Goal: Task Accomplishment & Management: Use online tool/utility

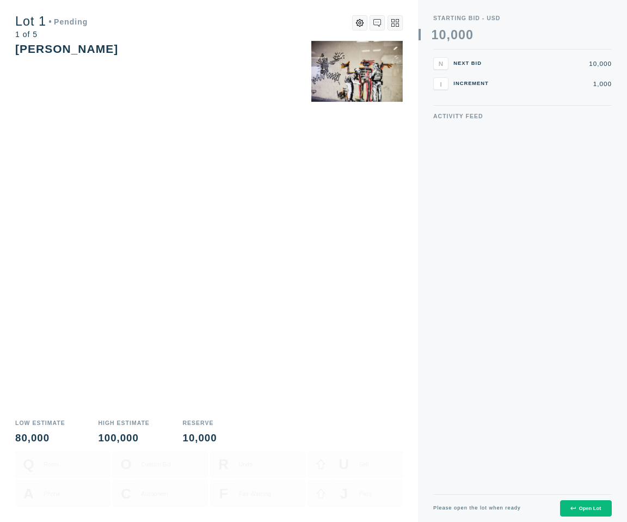
click at [572, 506] on icon at bounding box center [572, 507] width 5 height 3
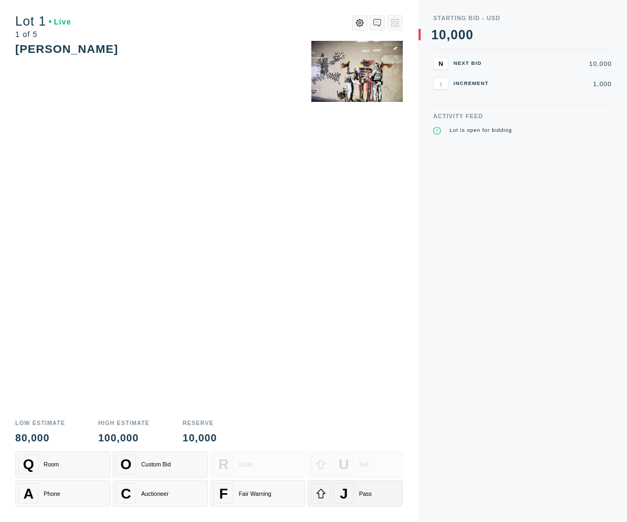
click at [372, 483] on div "J Pass" at bounding box center [355, 493] width 89 height 20
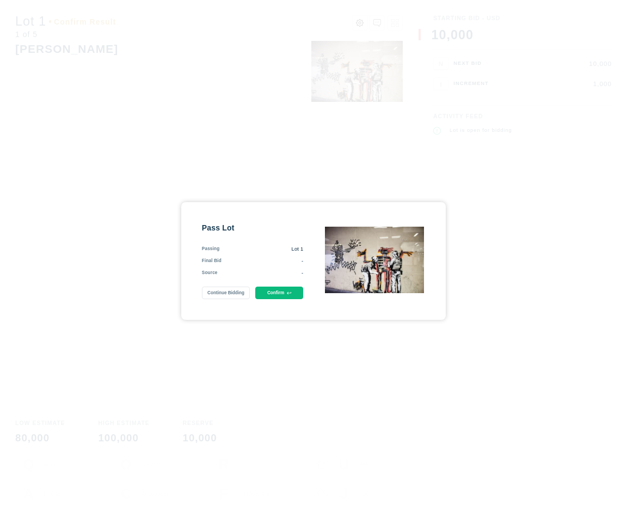
click at [278, 300] on div "Pass Lot Passing Lot 1 Final Bid - Source - Continue Bidding Confirm" at bounding box center [313, 260] width 264 height 117
click at [278, 296] on button "Confirm" at bounding box center [279, 292] width 48 height 13
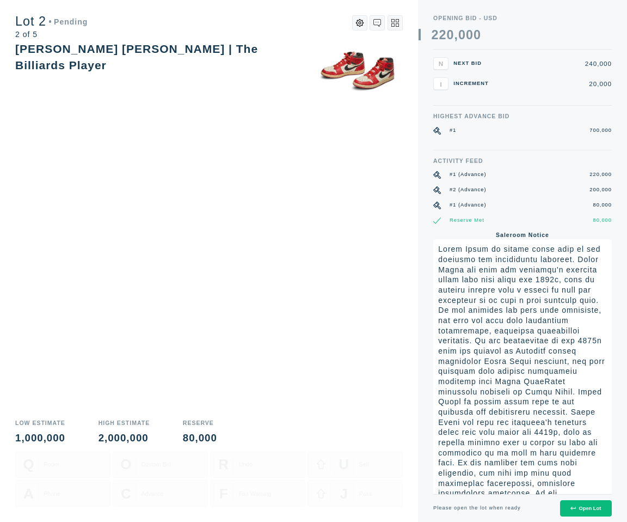
click at [568, 514] on button "Open Lot" at bounding box center [586, 508] width 52 height 17
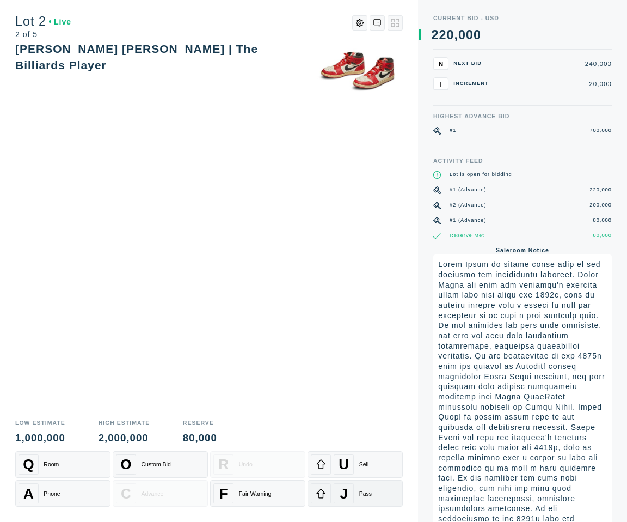
click at [333, 498] on div "J Pass" at bounding box center [355, 493] width 89 height 20
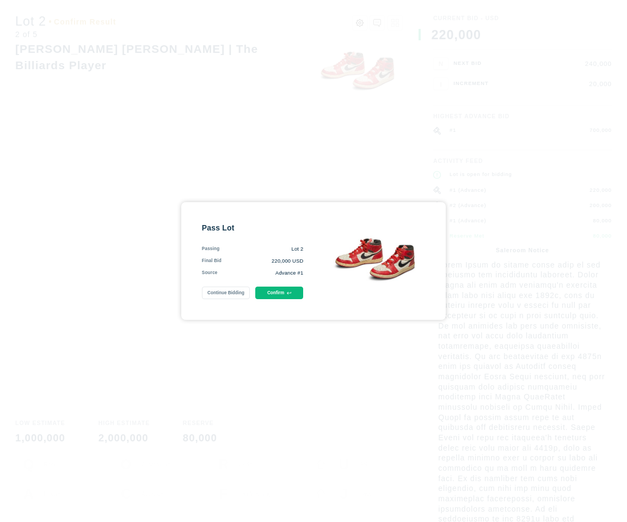
click at [279, 292] on button "Confirm" at bounding box center [279, 292] width 48 height 13
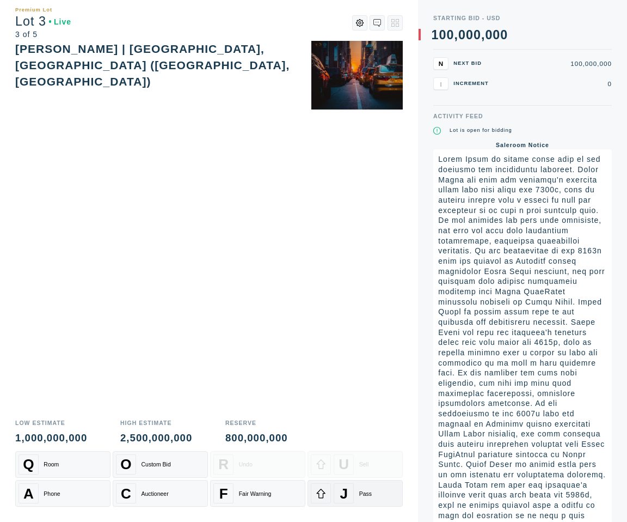
click at [344, 503] on div "J" at bounding box center [344, 493] width 20 height 20
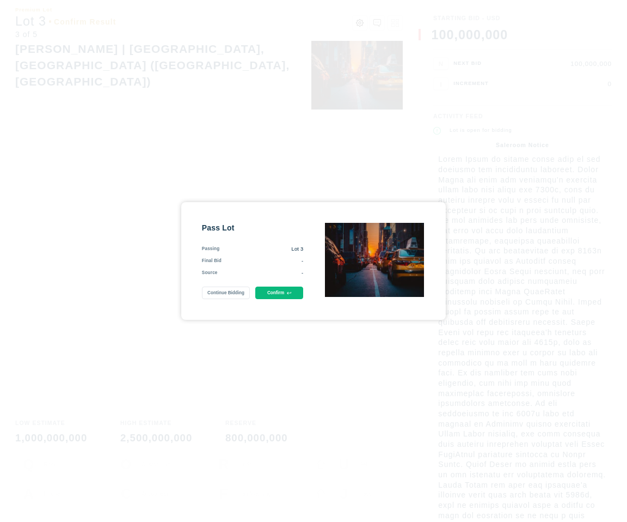
click at [290, 294] on icon at bounding box center [289, 293] width 4 height 4
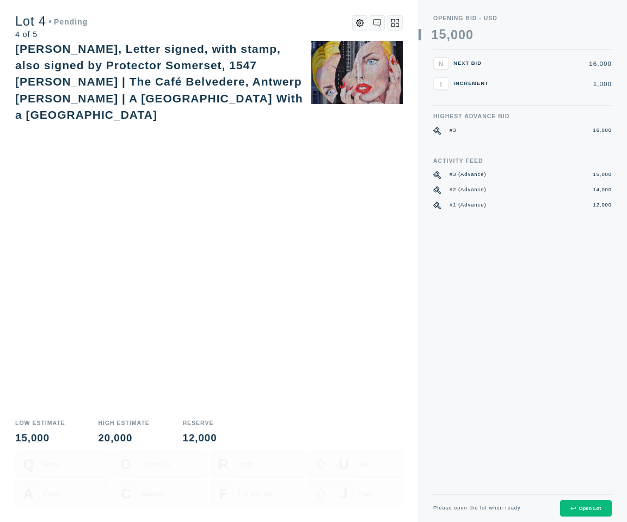
click at [593, 508] on div "Open Lot" at bounding box center [585, 507] width 30 height 5
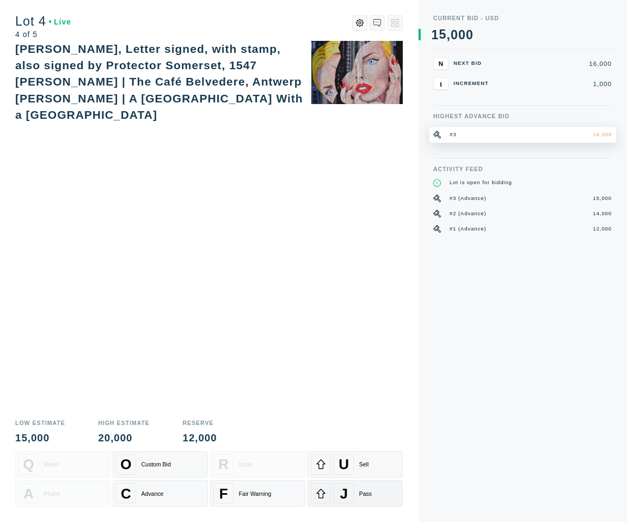
click at [367, 491] on div "Pass" at bounding box center [365, 493] width 13 height 7
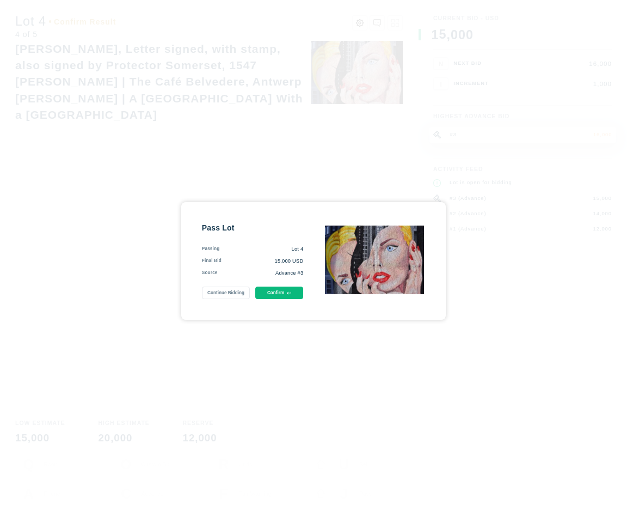
click at [283, 290] on button "Confirm" at bounding box center [279, 292] width 48 height 13
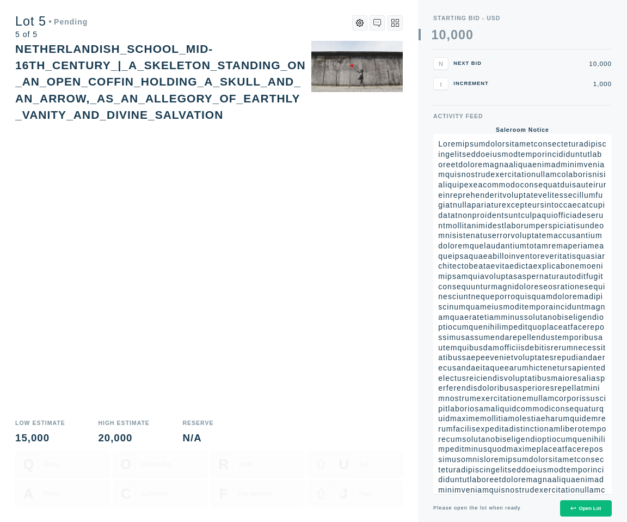
click at [579, 506] on div "Open Lot" at bounding box center [585, 507] width 30 height 5
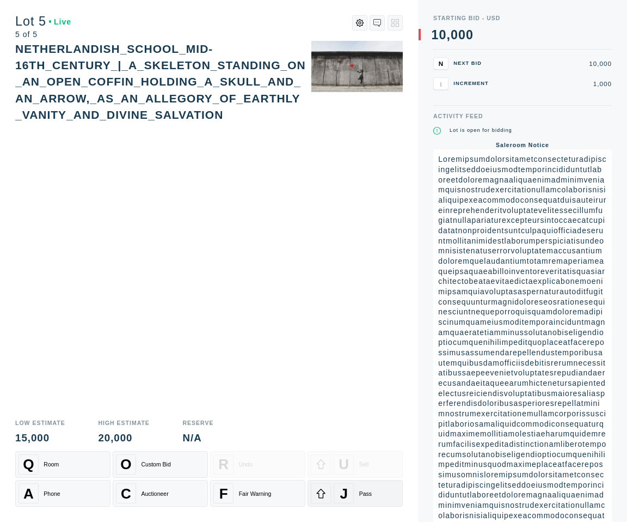
click at [353, 489] on div "J" at bounding box center [344, 493] width 20 height 20
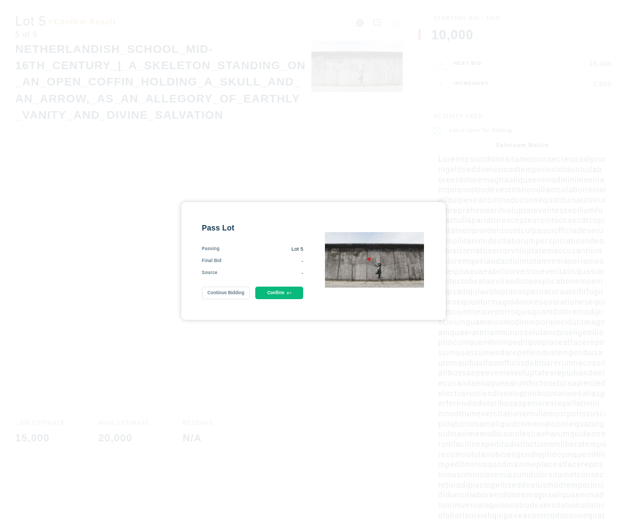
click at [296, 291] on button "Confirm" at bounding box center [279, 292] width 48 height 13
